Goal: Navigation & Orientation: Find specific page/section

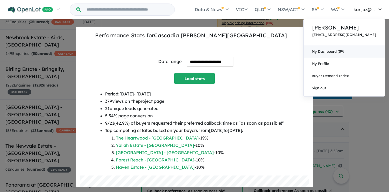
scroll to position [107, 0]
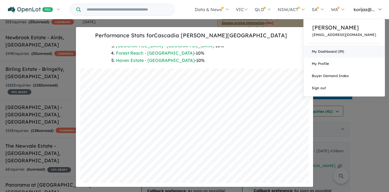
click at [349, 50] on link "My Dashboard (39)" at bounding box center [344, 51] width 81 height 12
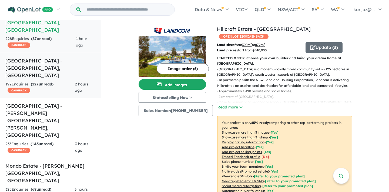
scroll to position [35, 0]
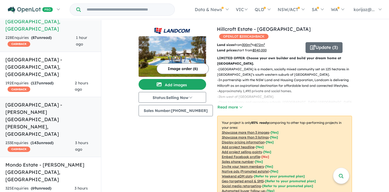
click at [52, 101] on h5 "[GEOGRAPHIC_DATA] - [PERSON_NAME][GEOGRAPHIC_DATA][PERSON_NAME] , [GEOGRAPHIC_D…" at bounding box center [50, 119] width 90 height 37
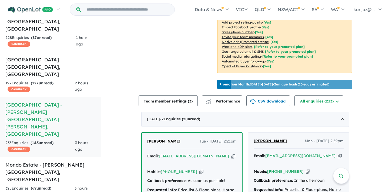
scroll to position [137, 0]
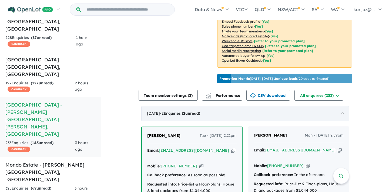
click at [197, 111] on span "- 2 Enquir ies ( 2 unread)" at bounding box center [180, 113] width 40 height 5
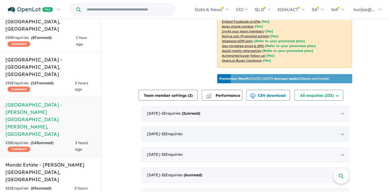
click at [169, 131] on span "- 32 Enquir ies ( 0 unread)" at bounding box center [171, 133] width 23 height 5
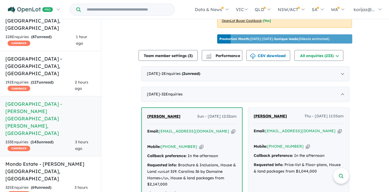
scroll to position [175, 0]
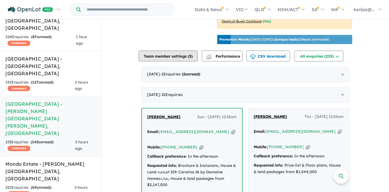
click at [180, 51] on button "Team member settings ( 3 )" at bounding box center [168, 56] width 59 height 11
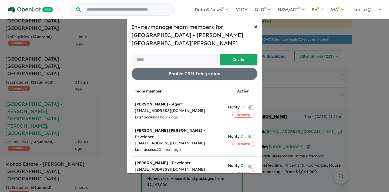
click at [258, 31] on button "× Close" at bounding box center [256, 26] width 12 height 15
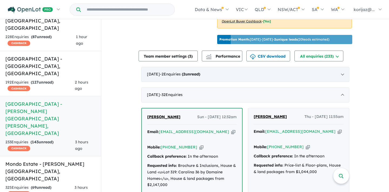
click at [189, 72] on span "- 2 Enquir ies ( 2 unread)" at bounding box center [180, 74] width 40 height 5
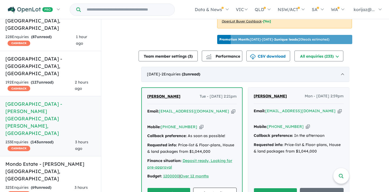
click at [240, 67] on div "[DATE] - 2 Enquir ies ( 2 unread)" at bounding box center [245, 74] width 208 height 15
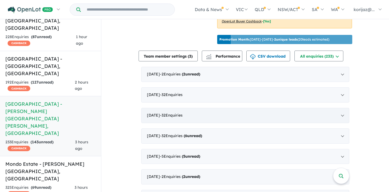
click at [227, 108] on div "[DATE] - 32 Enquir ies ( 0 unread)" at bounding box center [245, 115] width 208 height 15
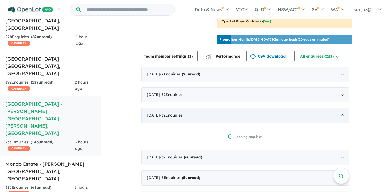
click at [227, 108] on div "[DATE] - 32 Enquir ies ( 0 unread)" at bounding box center [245, 115] width 208 height 15
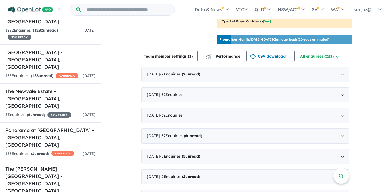
scroll to position [787, 0]
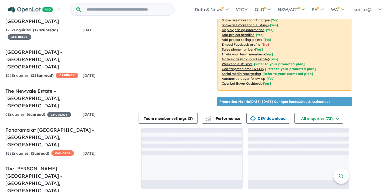
scroll to position [105, 0]
